Goal: Transaction & Acquisition: Purchase product/service

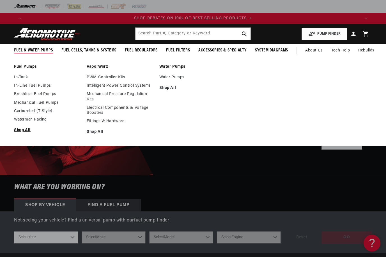
scroll to position [0, 750]
click at [26, 132] on link "Shop All" at bounding box center [47, 130] width 67 height 5
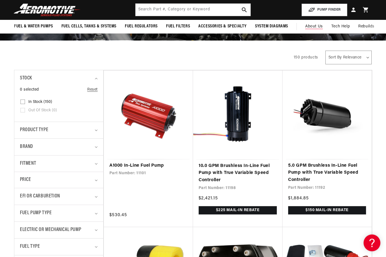
scroll to position [73, 0]
click at [321, 9] on button "PUMP FINDER" at bounding box center [324, 10] width 46 height 13
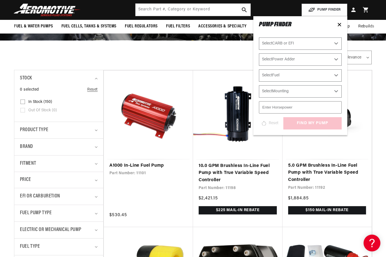
scroll to position [73, 0]
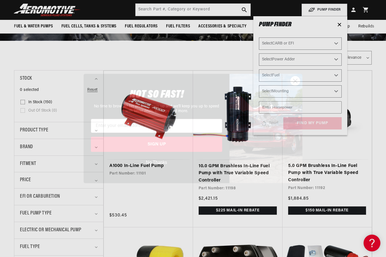
click at [297, 86] on circle "Close dialog" at bounding box center [294, 80] width 9 height 9
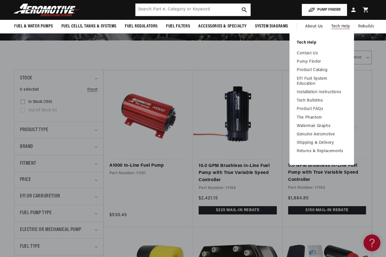
scroll to position [73, 0]
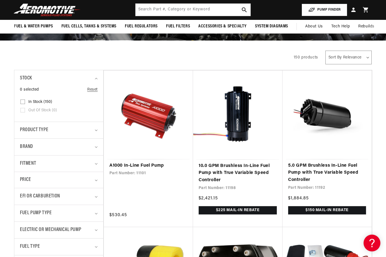
click at [329, 8] on button "PUMP FINDER" at bounding box center [324, 10] width 46 height 13
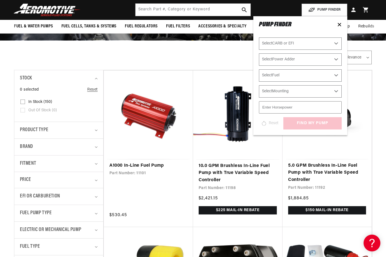
scroll to position [0, 335]
select select "Carbureted"
select select "Yes-Forced-Induction"
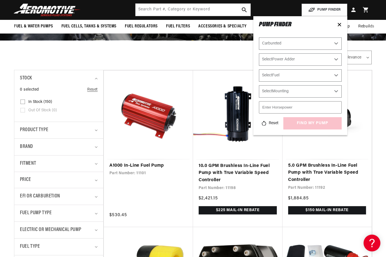
select select "Yes-Forced-Induction"
select select "Gas"
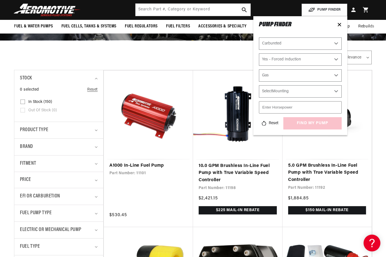
select select "In-Tank"
click at [284, 108] on input "number" at bounding box center [300, 107] width 83 height 12
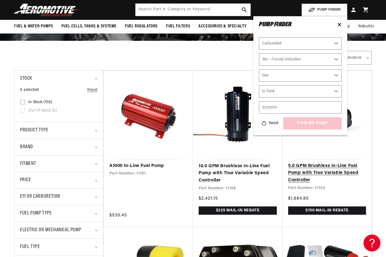
scroll to position [0, 1005]
type input "8"
type input "400"
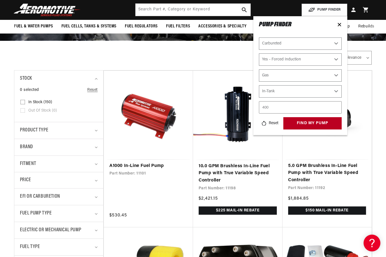
click at [307, 124] on div "Reset find my pump" at bounding box center [300, 123] width 83 height 12
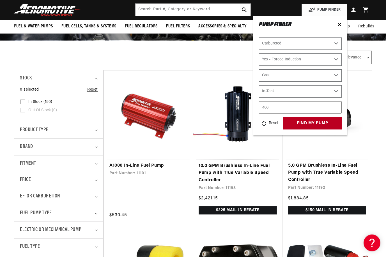
click at [307, 124] on button "find my pump" at bounding box center [312, 123] width 58 height 13
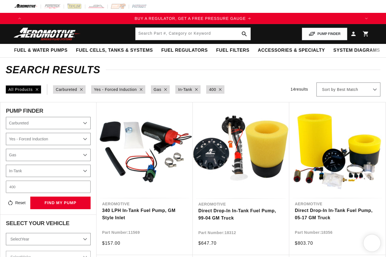
select select "Carbureted"
select select "Yes-Forced-Induction"
select select "Gas"
select select "In-Tank"
select select "Carbureted"
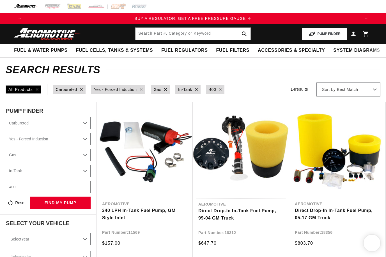
select select "Yes-Forced-Induction"
select select "Gas"
select select "In-Tank"
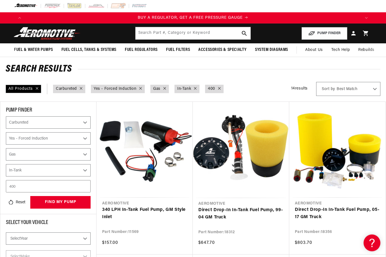
scroll to position [1, 0]
click at [323, 35] on button "PUMP FINDER" at bounding box center [324, 33] width 46 height 13
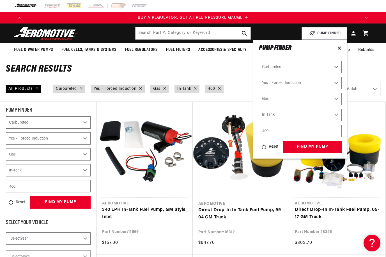
scroll to position [0, 0]
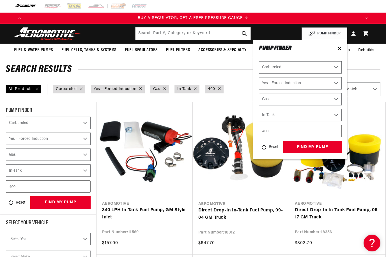
click at [283, 132] on input "400" at bounding box center [300, 131] width 83 height 12
type input "4"
type input "825"
click at [309, 149] on button "find my pump" at bounding box center [312, 147] width 58 height 13
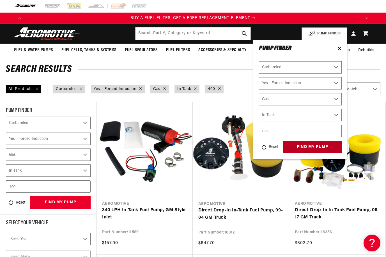
select select "CarbOrEFI"
select select "PowerAdder"
select select "Fuel"
select select "Mounting"
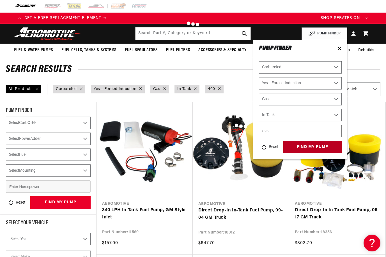
select select "Carbureted"
select select "Yes-Forced-Induction"
select select "Gas"
select select "In-Tank"
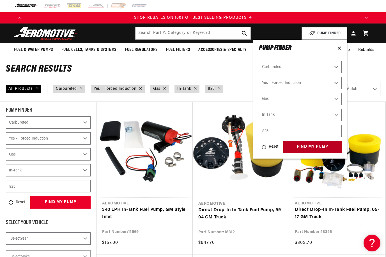
click at [314, 147] on button "find my pump" at bounding box center [312, 147] width 58 height 13
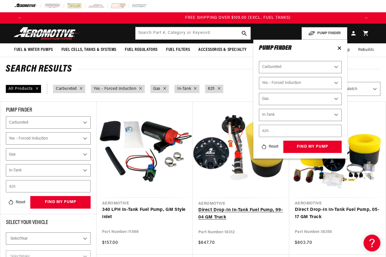
scroll to position [0, 1005]
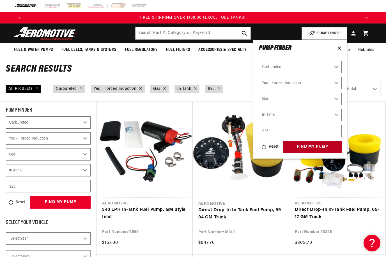
click at [325, 146] on button "find my pump" at bounding box center [312, 147] width 58 height 13
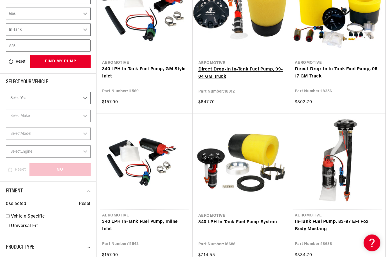
scroll to position [0, 335]
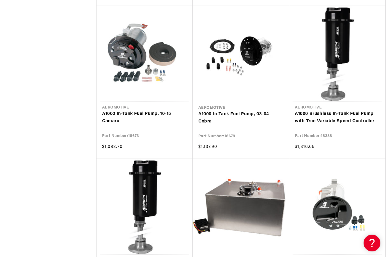
scroll to position [0, 1005]
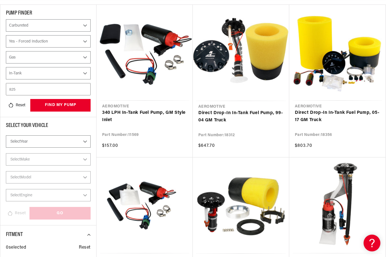
select select "2005"
select select "Carbureted"
select select "Yes-Forced-Induction"
select select "Gas"
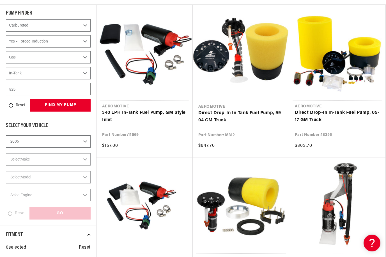
select select "In-Tank"
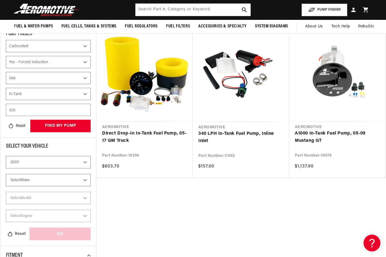
select select "Chevrolet"
select select "Make"
select select "Carbureted"
select select "Yes-Forced-Induction"
select select "Gas"
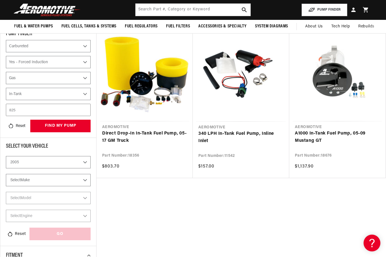
select select "In-Tank"
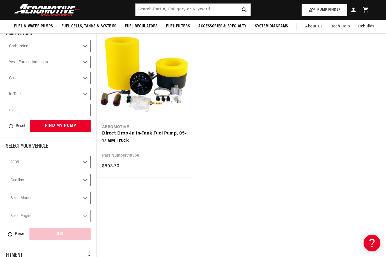
select select "Chevrolet"
select select "Corvette"
select select "Carbureted"
select select "Yes-Forced-Induction"
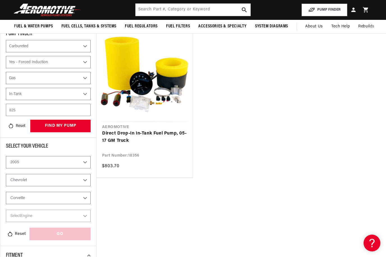
select select "Gas"
select select "In-Tank"
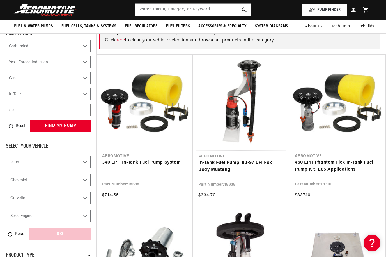
checkbox input "true"
select select "6.0L"
select select "CarbOrEFI"
select select "PowerAdder"
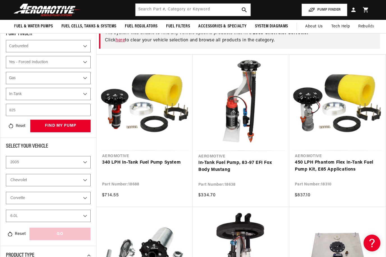
select select "Fuel"
select select "Mounting"
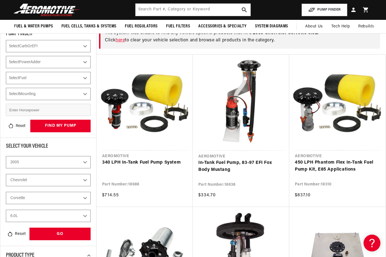
select select "Carbureted"
select select "Yes-Forced-Induction"
select select "Gas"
select select "In-Tank"
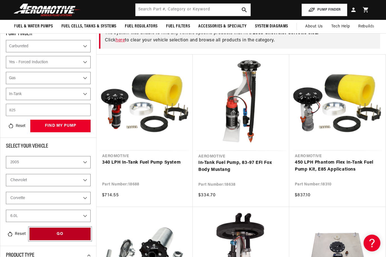
click at [40, 234] on div "GO" at bounding box center [59, 234] width 61 height 13
select select "CarbOrEFI"
select select "PowerAdder"
select select "Fuel"
select select "Mounting"
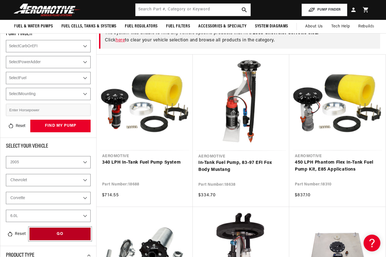
select select "Carbureted"
select select "Yes-Forced-Induction"
select select "Gas"
select select "In-Tank"
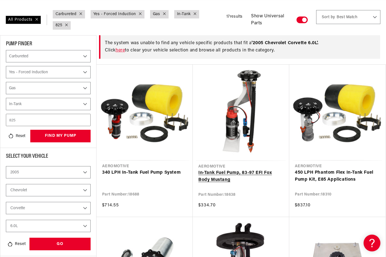
scroll to position [79, 0]
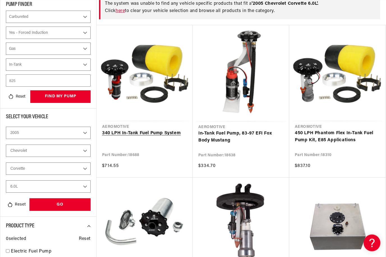
drag, startPoint x: 225, startPoint y: 163, endPoint x: 178, endPoint y: 134, distance: 54.4
click at [178, 134] on link "340 LPH In-Tank Fuel Pump System" at bounding box center [144, 133] width 85 height 7
click at [179, 131] on link "340 LPH In-Tank Fuel Pump System" at bounding box center [144, 133] width 85 height 7
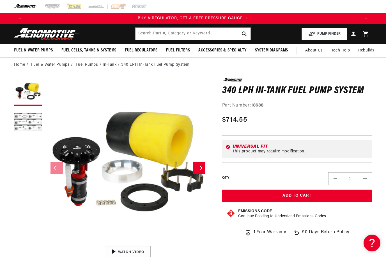
scroll to position [0, 0]
click at [26, 120] on button "Load image 2 in gallery view" at bounding box center [28, 123] width 28 height 28
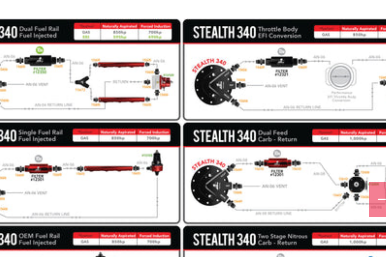
scroll to position [0, 0]
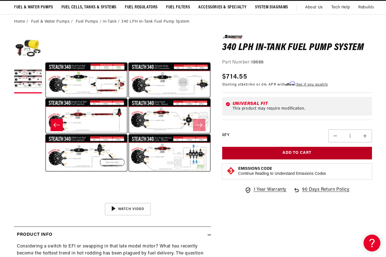
click at [272, 151] on button "Add to Cart" at bounding box center [297, 153] width 150 height 13
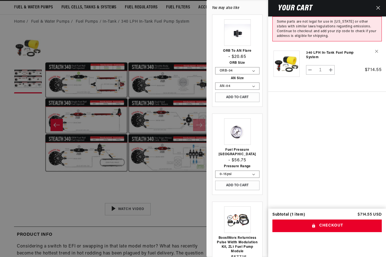
click at [90, 167] on div at bounding box center [193, 128] width 386 height 257
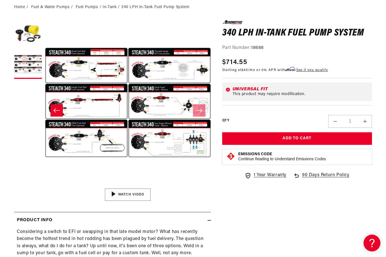
click at [133, 198] on div "01:25" at bounding box center [127, 195] width 85 height 48
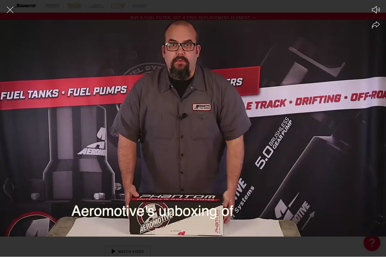
click at [211, 148] on div at bounding box center [193, 139] width 386 height 238
click at [196, 131] on circle at bounding box center [193, 129] width 22 height 22
